Goal: Task Accomplishment & Management: Use online tool/utility

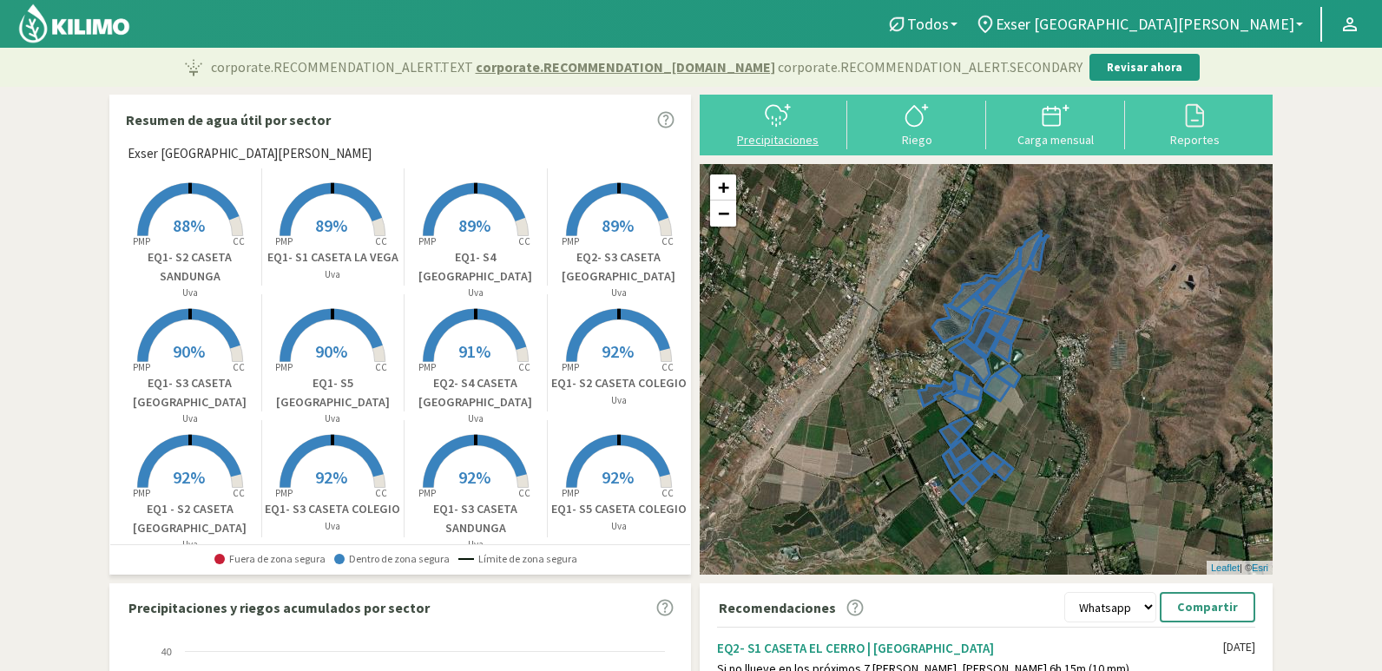
click at [786, 120] on icon at bounding box center [778, 116] width 28 height 28
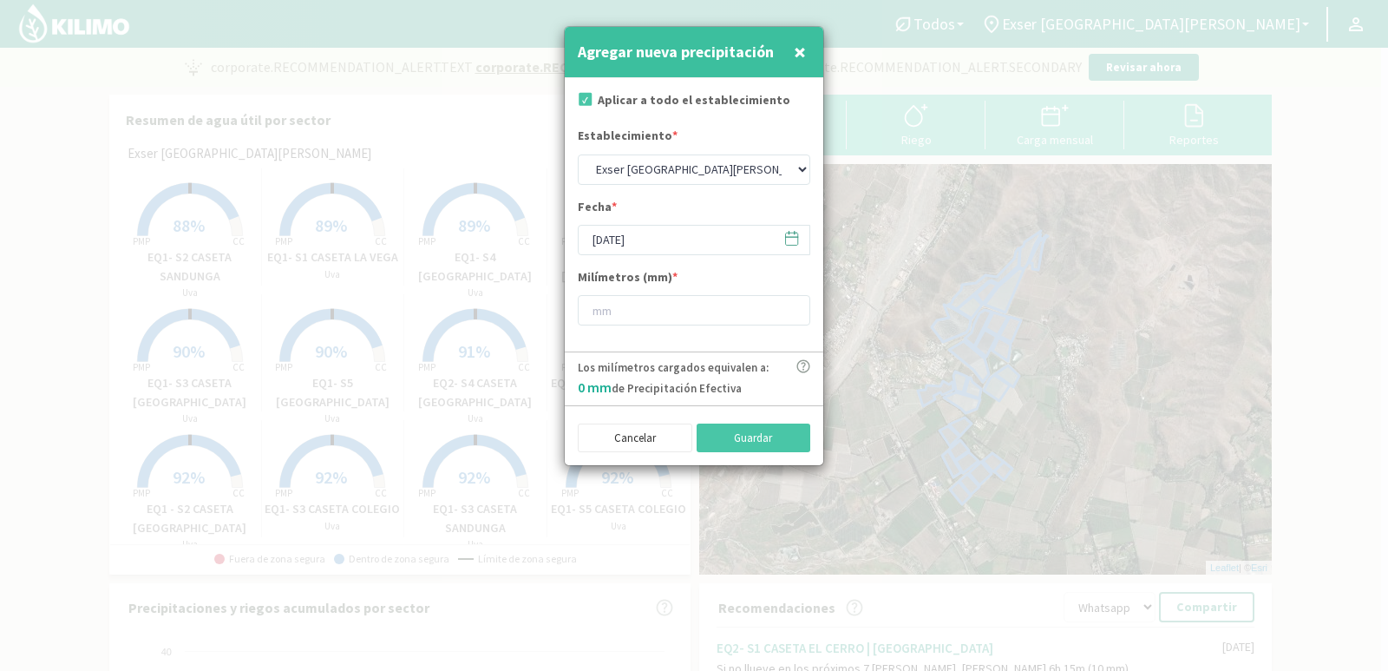
click at [794, 51] on span "×" at bounding box center [800, 51] width 12 height 29
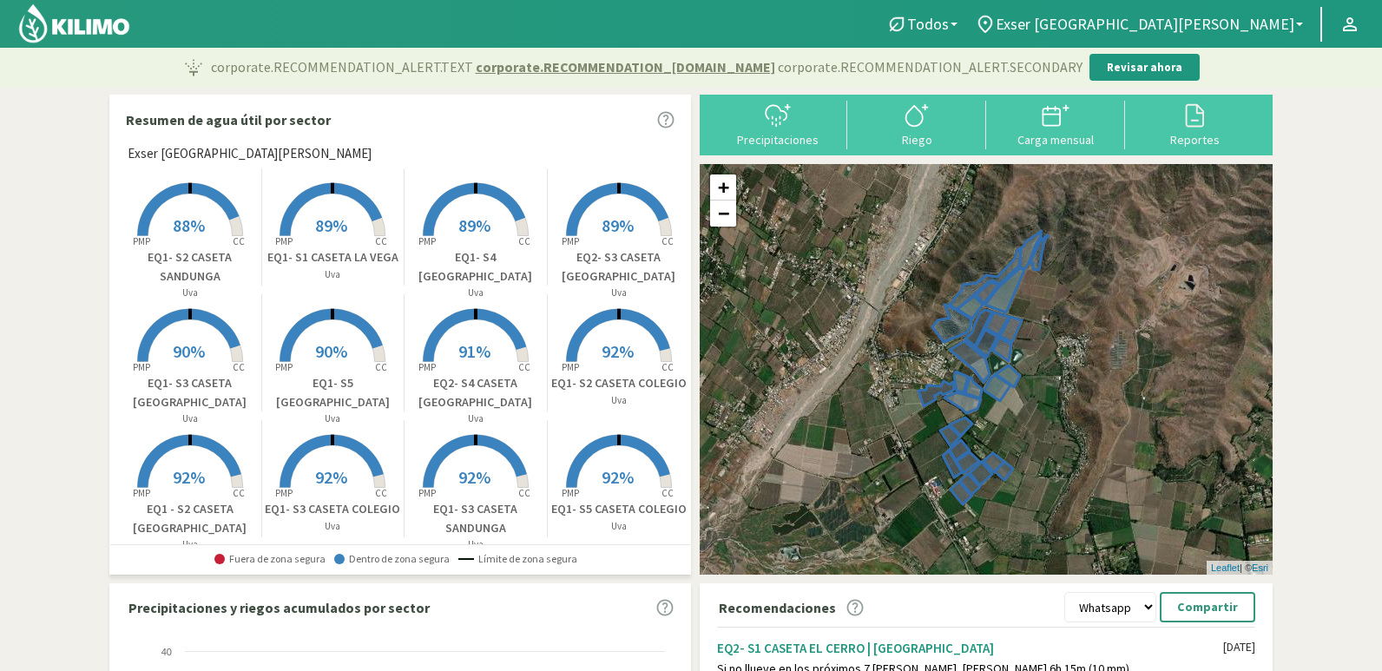
click at [948, 135] on div "Riego" at bounding box center [916, 140] width 128 height 12
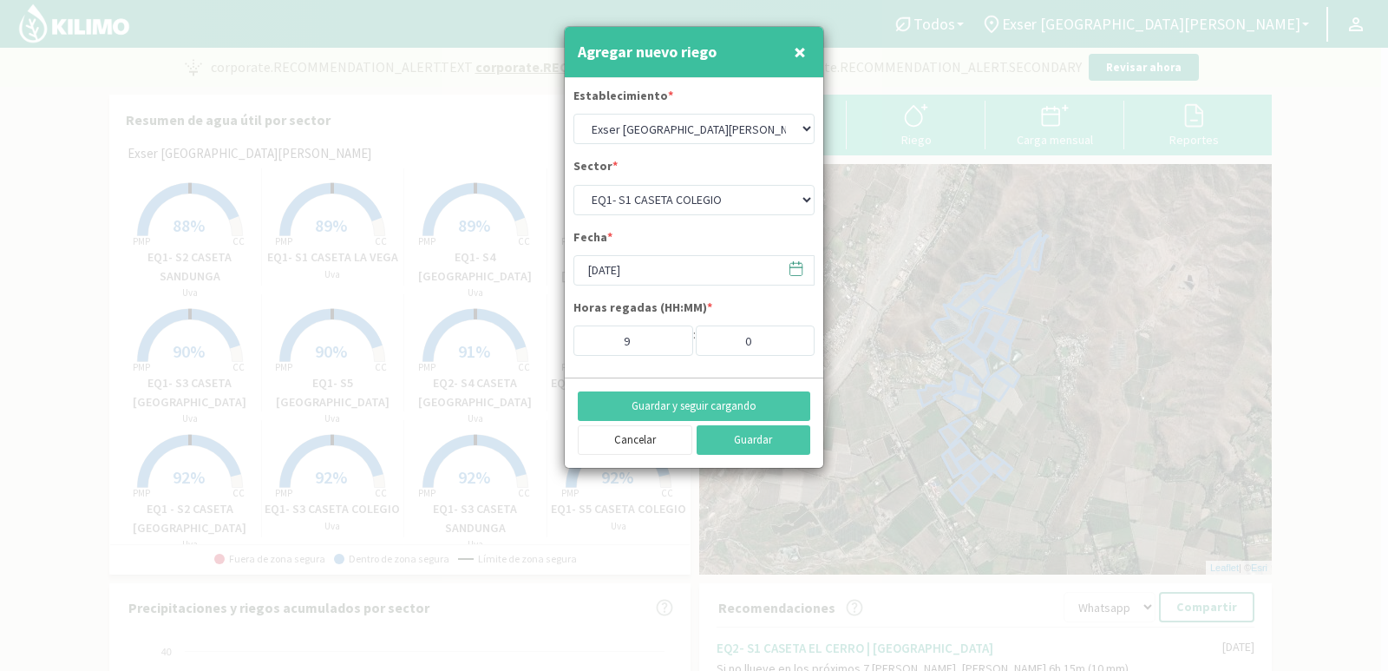
click at [800, 49] on span "×" at bounding box center [800, 51] width 12 height 29
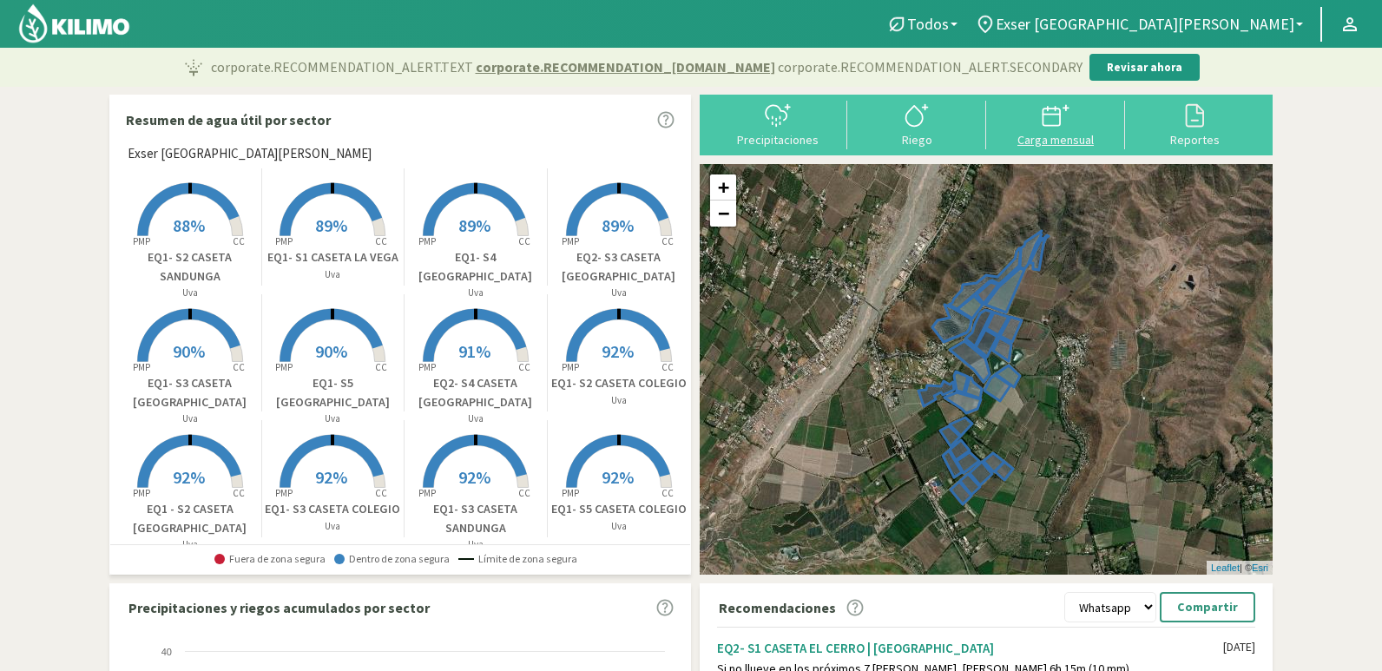
click at [1041, 125] on div at bounding box center [1055, 116] width 128 height 28
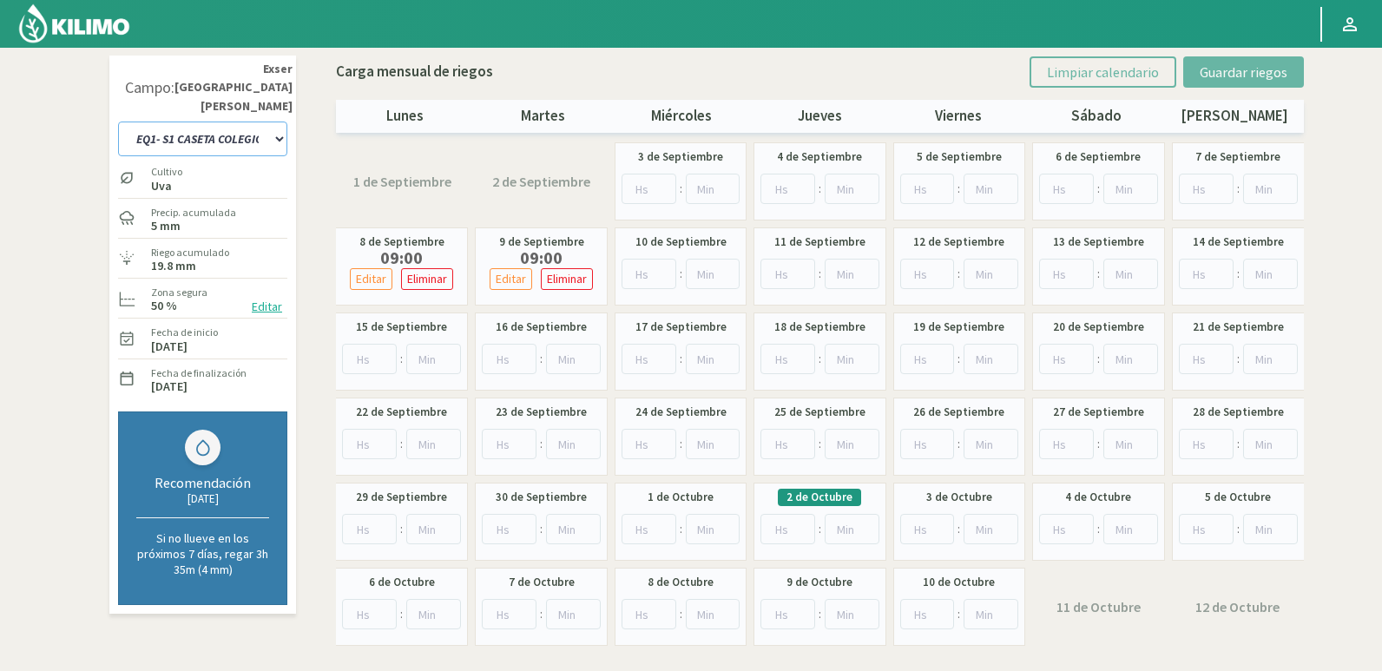
click at [259, 121] on select "EQ1- S1 CASETA COLEGIO EQ1- S1 [GEOGRAPHIC_DATA]- S1 [PERSON_NAME] EQ1- S2 CASE…" at bounding box center [202, 138] width 169 height 35
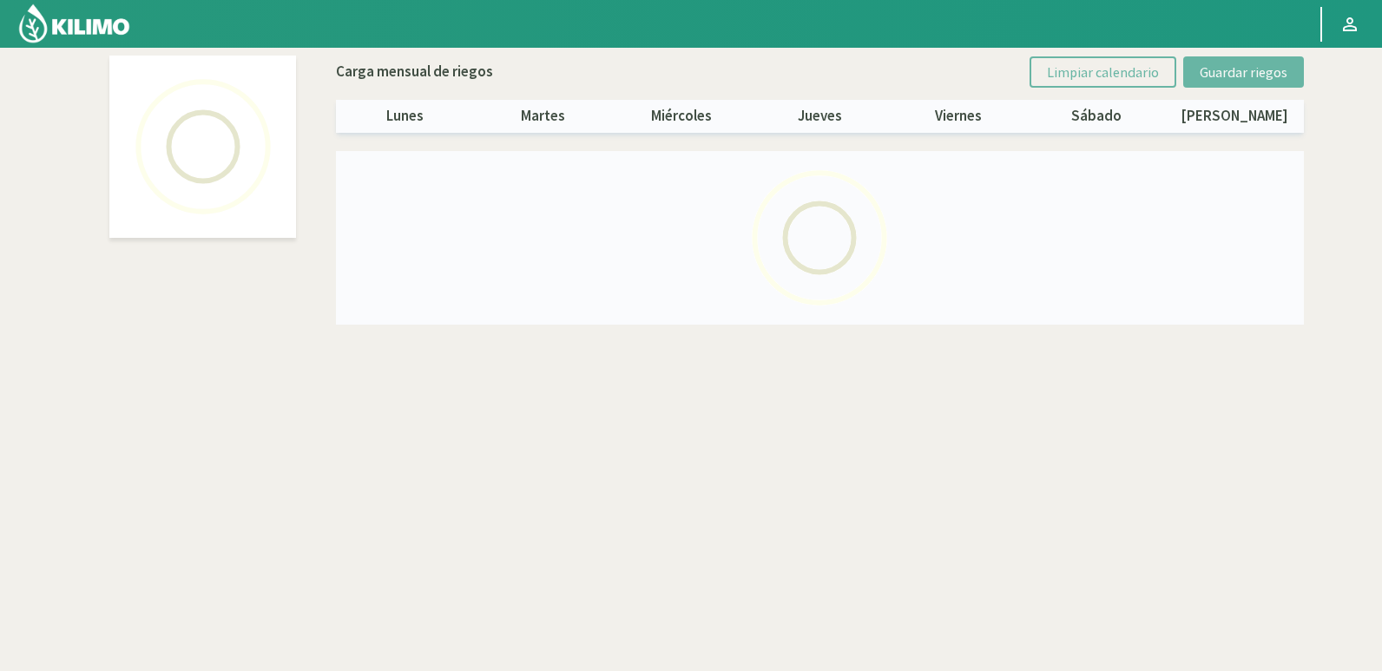
select select "17: Object"
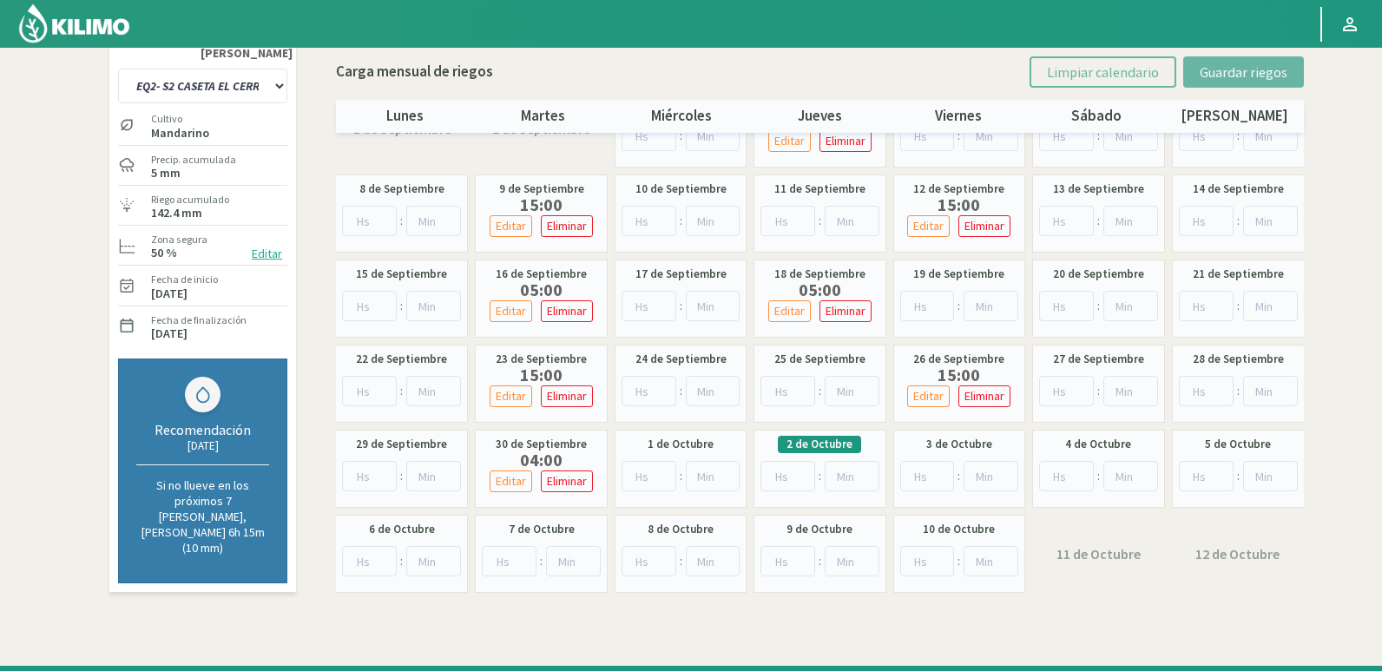
scroll to position [100, 0]
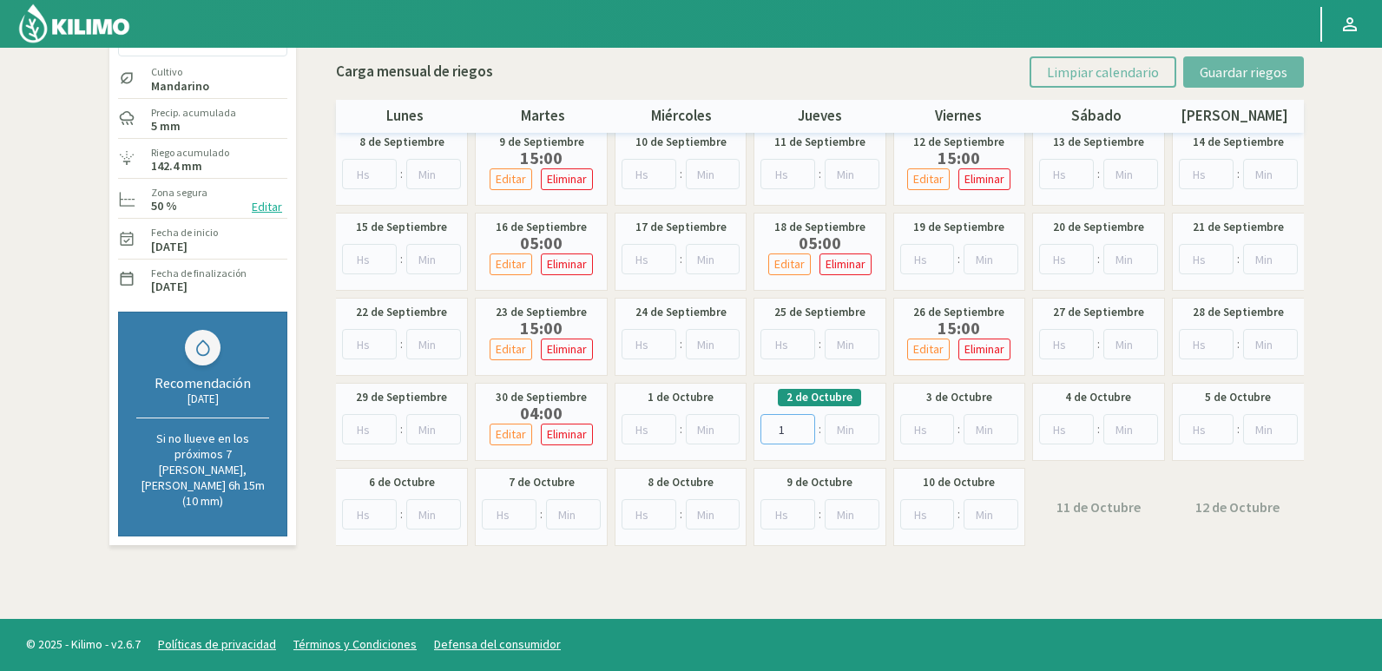
click at [803, 424] on input "1" at bounding box center [787, 429] width 55 height 30
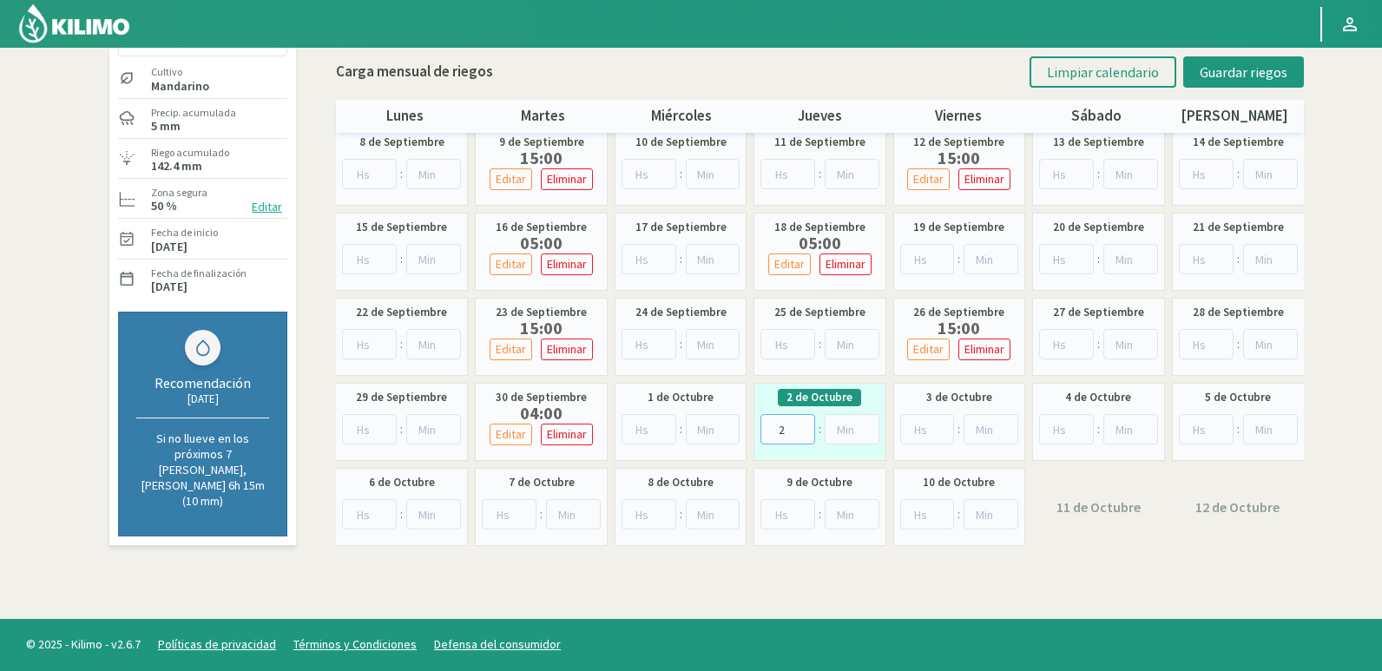
click at [803, 424] on input "2" at bounding box center [787, 429] width 55 height 30
click at [803, 424] on input "3" at bounding box center [787, 429] width 55 height 30
type input "4"
click at [803, 424] on input "4" at bounding box center [787, 429] width 55 height 30
click at [1231, 68] on span "Guardar riegos" at bounding box center [1243, 71] width 88 height 17
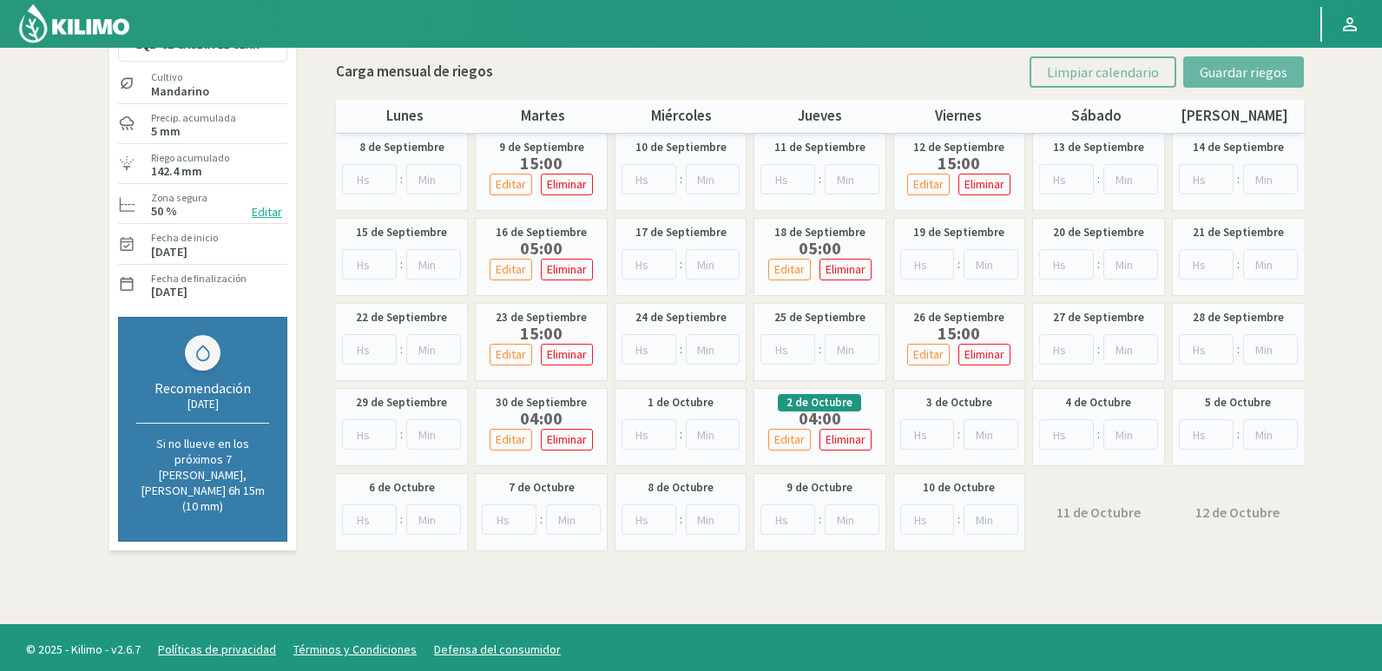
scroll to position [0, 0]
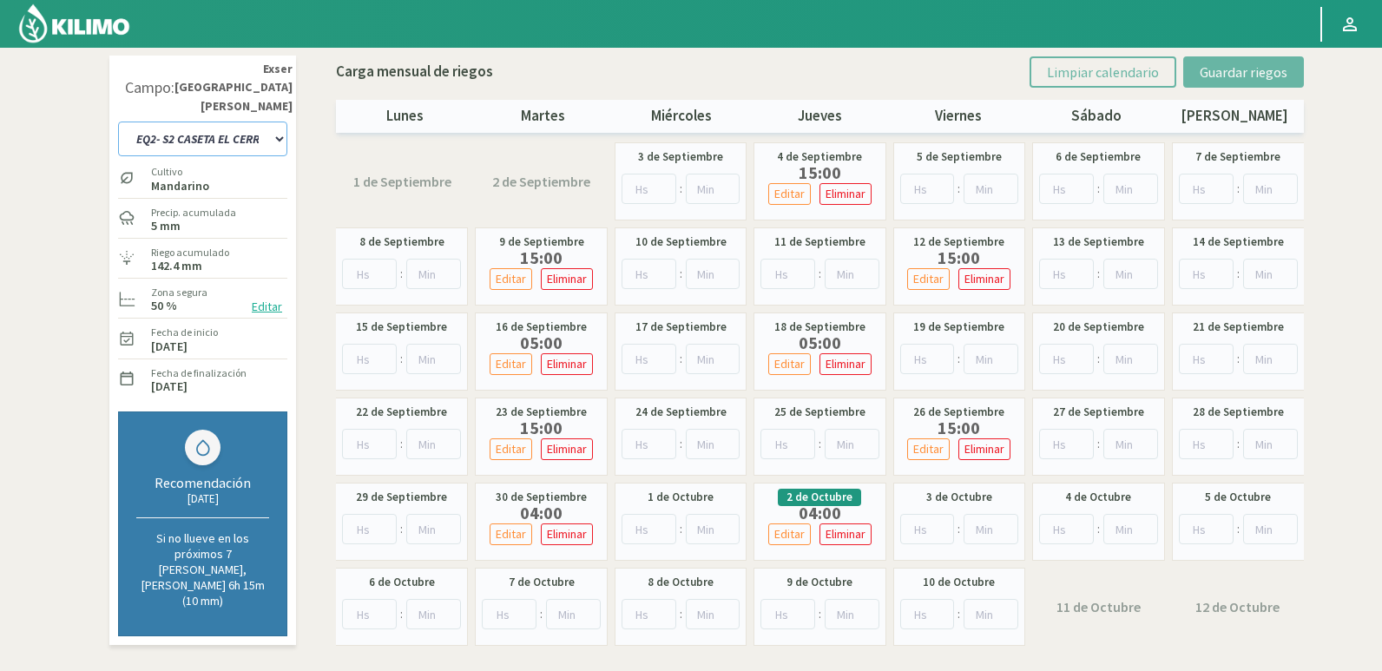
click at [238, 124] on select "EQ1- S1 CASETA COLEGIO EQ1- S1 [GEOGRAPHIC_DATA]- S1 [PERSON_NAME] EQ1- S2 CASE…" at bounding box center [202, 138] width 169 height 35
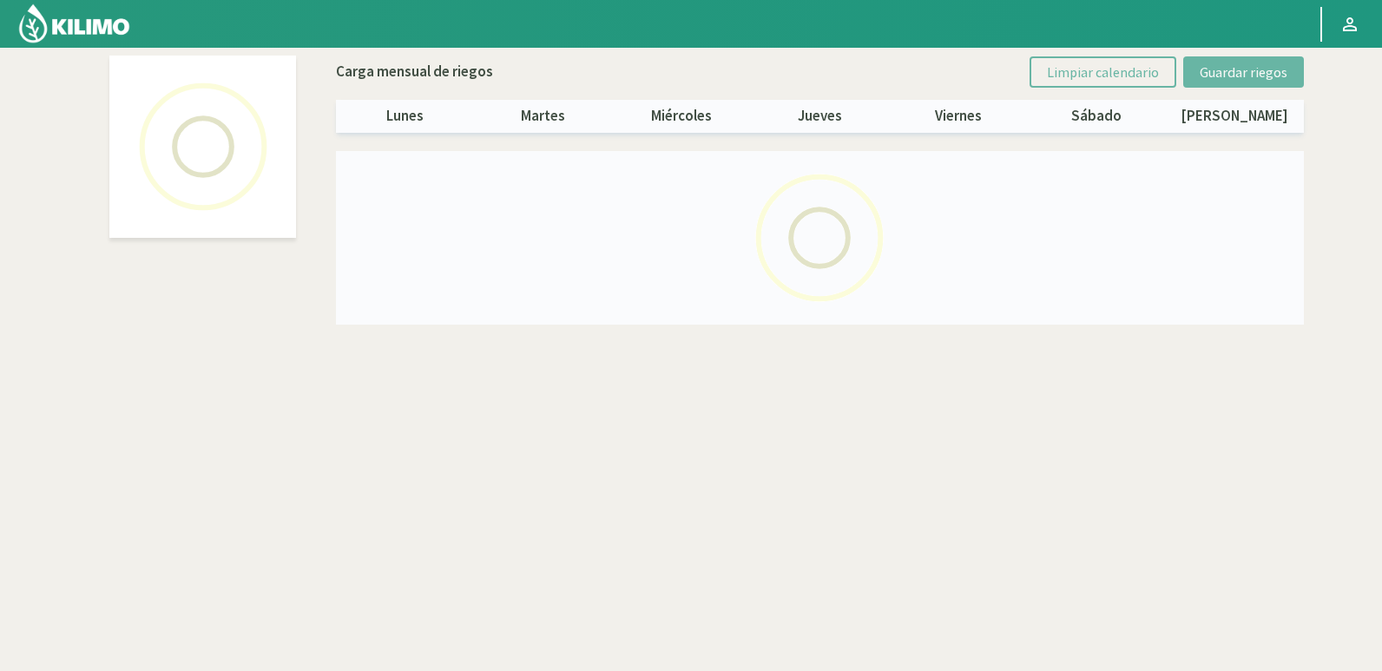
select select "16: Object"
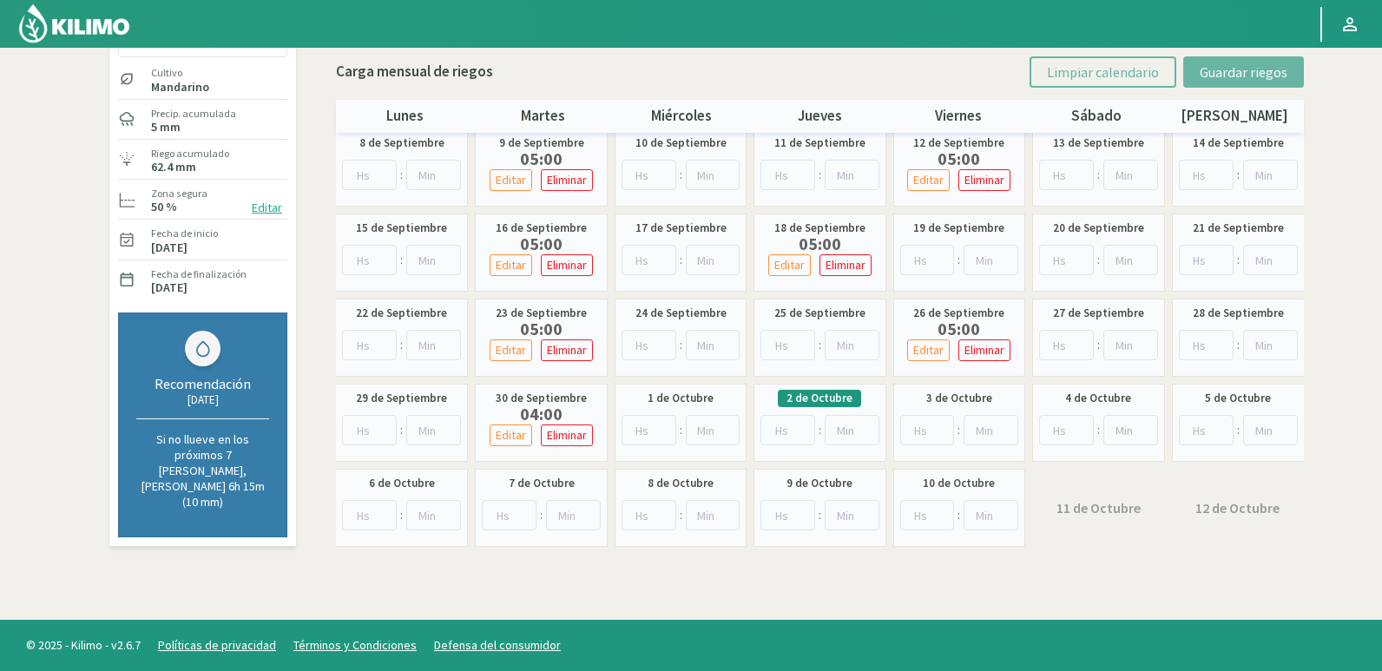
scroll to position [100, 0]
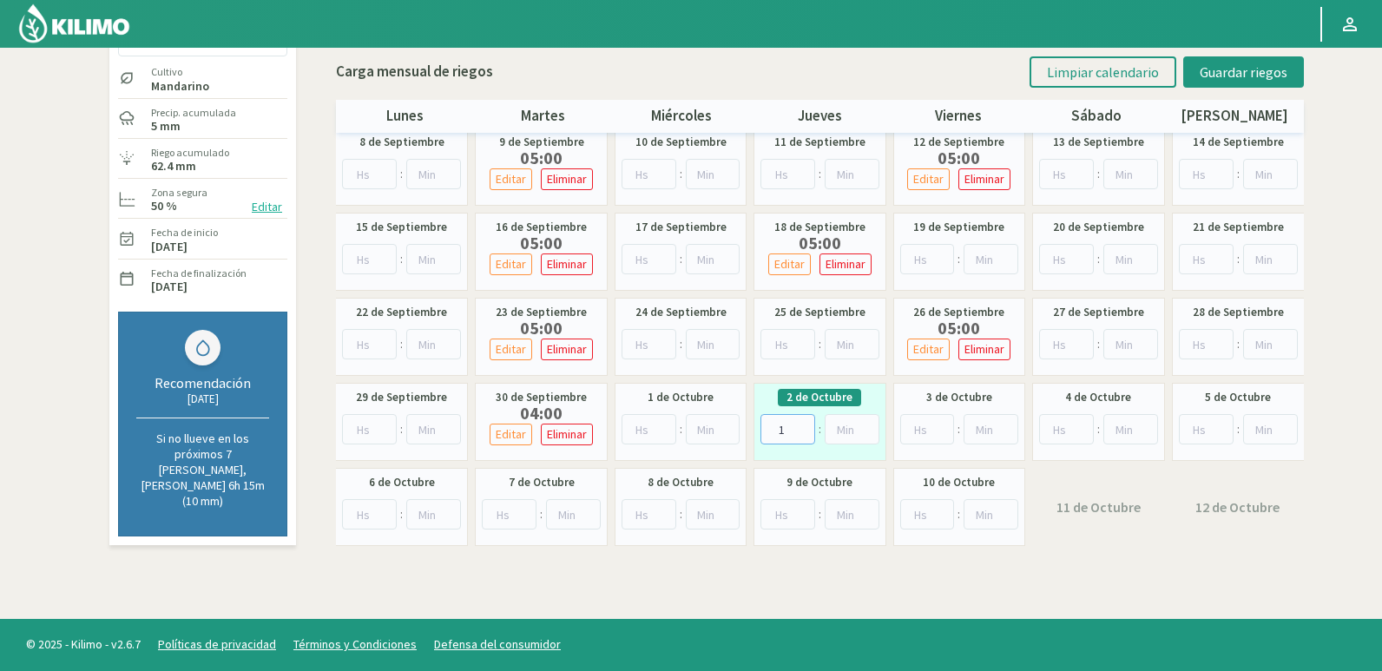
click at [806, 424] on input "1" at bounding box center [787, 429] width 55 height 30
click at [806, 424] on input "2" at bounding box center [787, 429] width 55 height 30
click at [806, 424] on input "3" at bounding box center [787, 429] width 55 height 30
type input "4"
click at [806, 424] on input "4" at bounding box center [787, 429] width 55 height 30
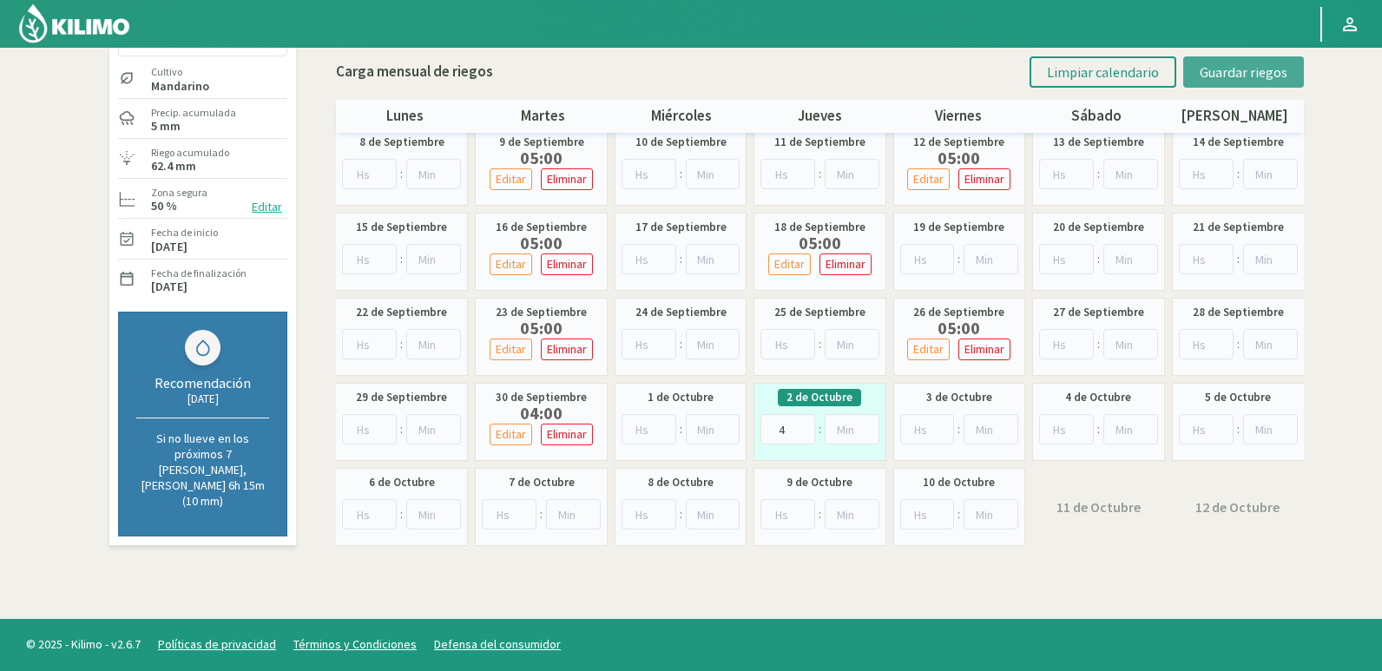
click at [1245, 64] on span "Guardar riegos" at bounding box center [1243, 71] width 88 height 17
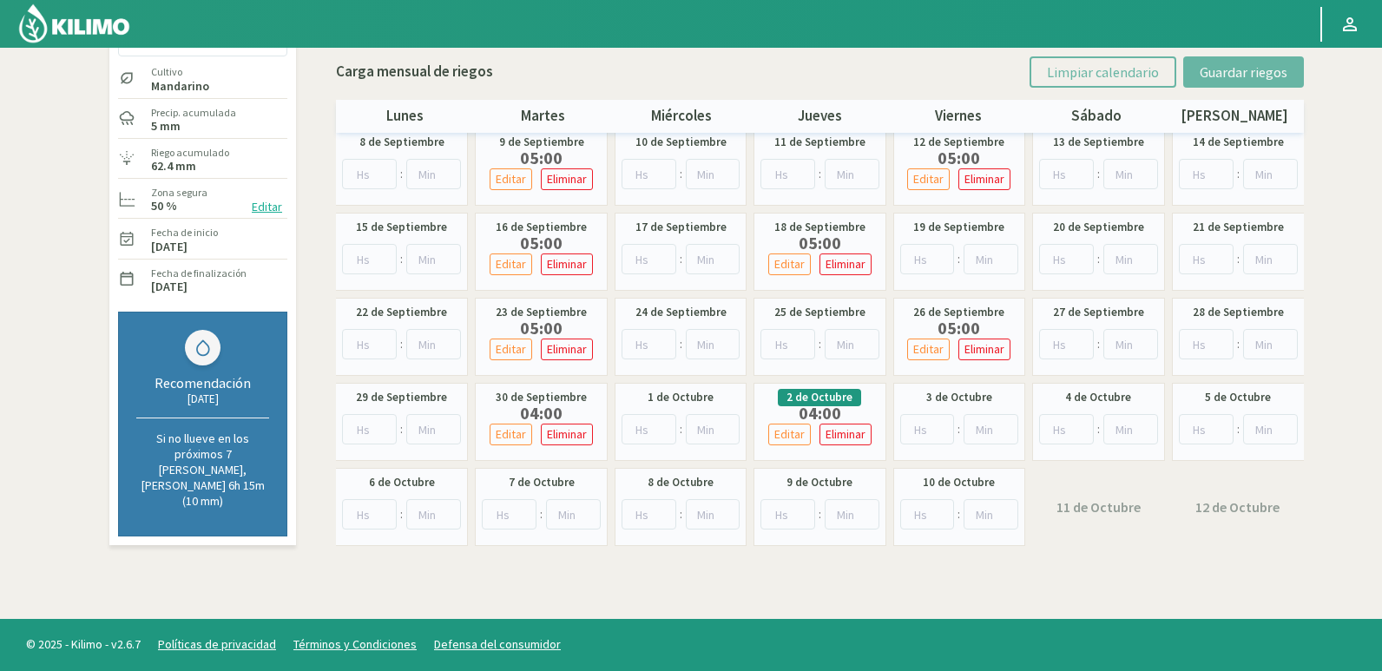
scroll to position [0, 0]
